Goal: Obtain resource: Download file/media

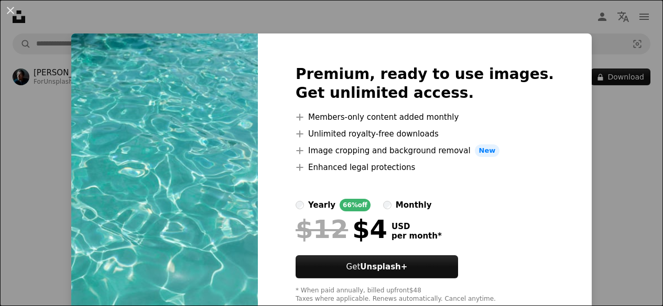
scroll to position [2585, 0]
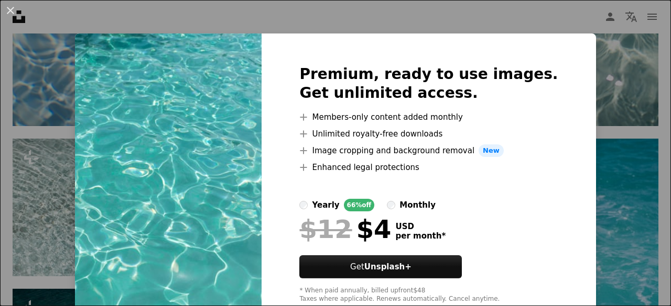
click at [458, 19] on div "An X shape Premium, ready to use images. Get unlimited access. A plus sign Memb…" at bounding box center [335, 153] width 671 height 306
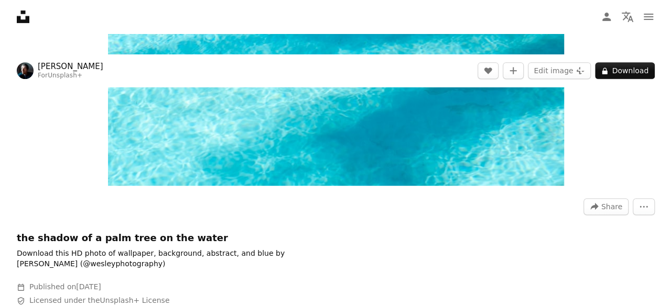
scroll to position [218, 0]
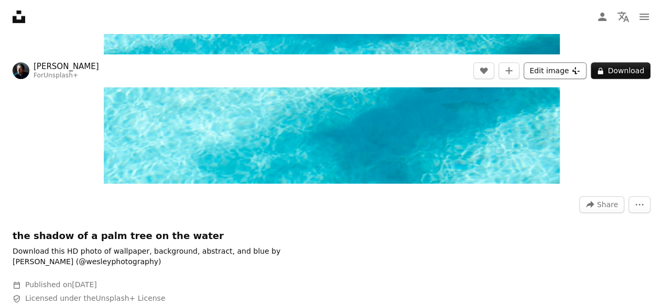
click at [550, 71] on button "Edit image Plus sign for Unsplash+" at bounding box center [554, 70] width 63 height 17
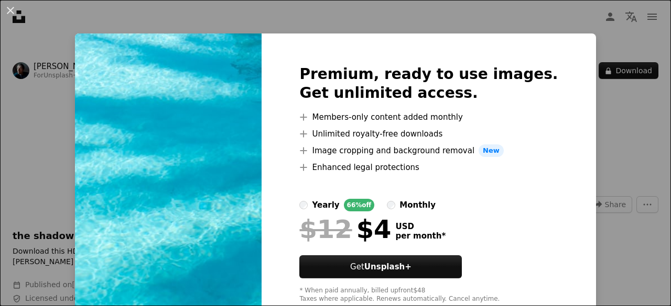
click at [278, 148] on div "Premium, ready to use images. Get unlimited access. A plus sign Members-only co…" at bounding box center [428, 185] width 334 height 302
click at [248, 149] on img at bounding box center [168, 185] width 187 height 302
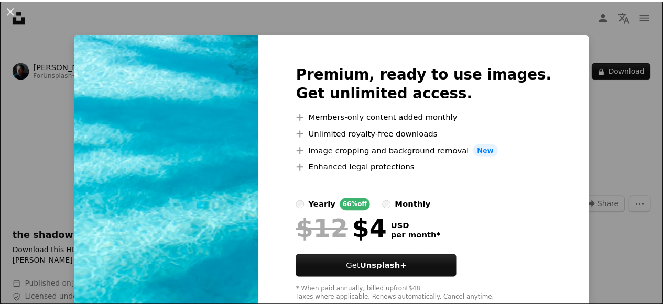
scroll to position [29, 0]
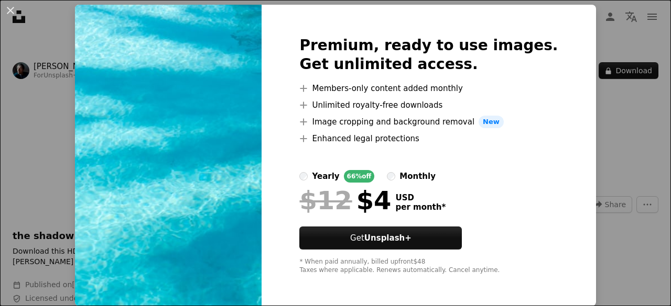
click at [603, 147] on div "An X shape Premium, ready to use images. Get unlimited access. A plus sign Memb…" at bounding box center [335, 153] width 671 height 306
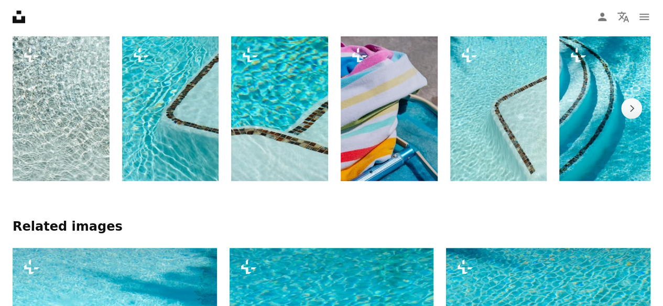
scroll to position [605, 0]
